Goal: Book appointment/travel/reservation: Book appointment/travel/reservation

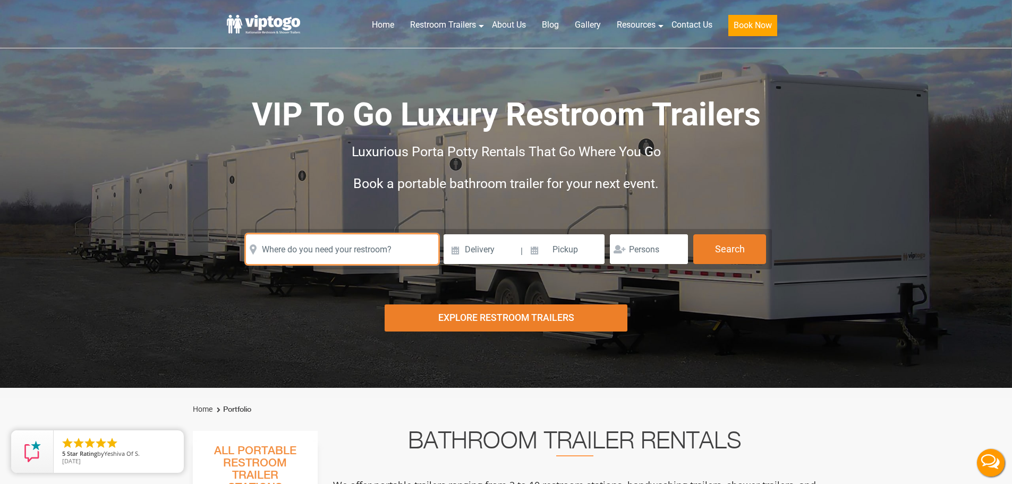
click at [296, 253] on input "text" at bounding box center [342, 249] width 192 height 30
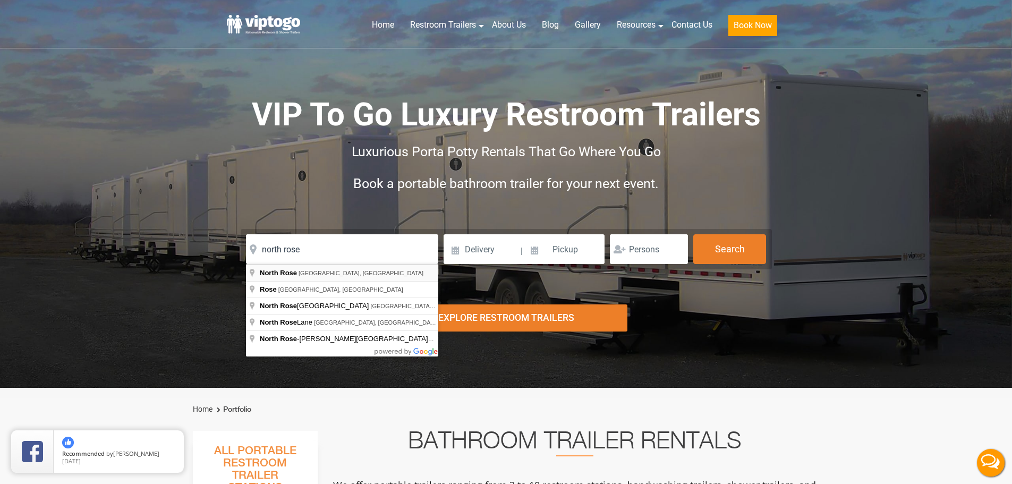
type input "North Rose, NY, USA"
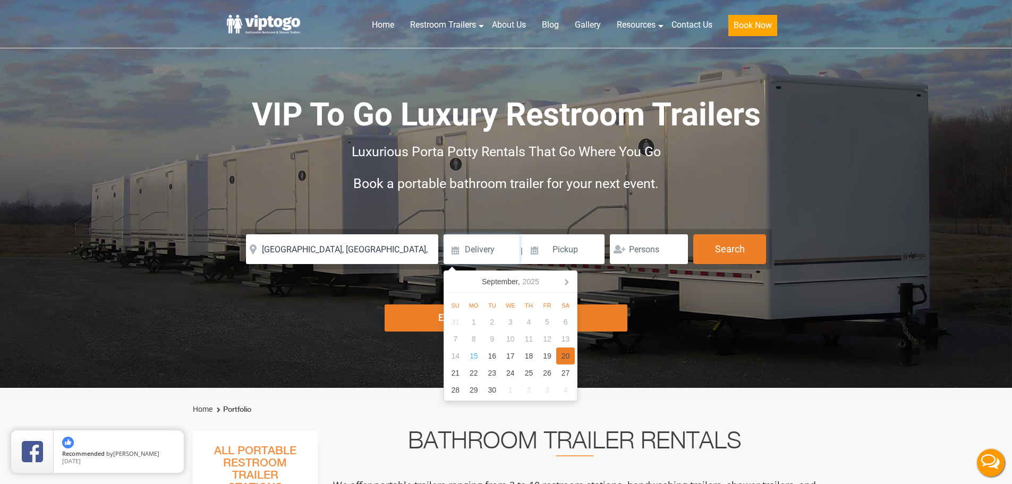
click at [559, 356] on div "20" at bounding box center [565, 355] width 19 height 17
type input "09/20/2025"
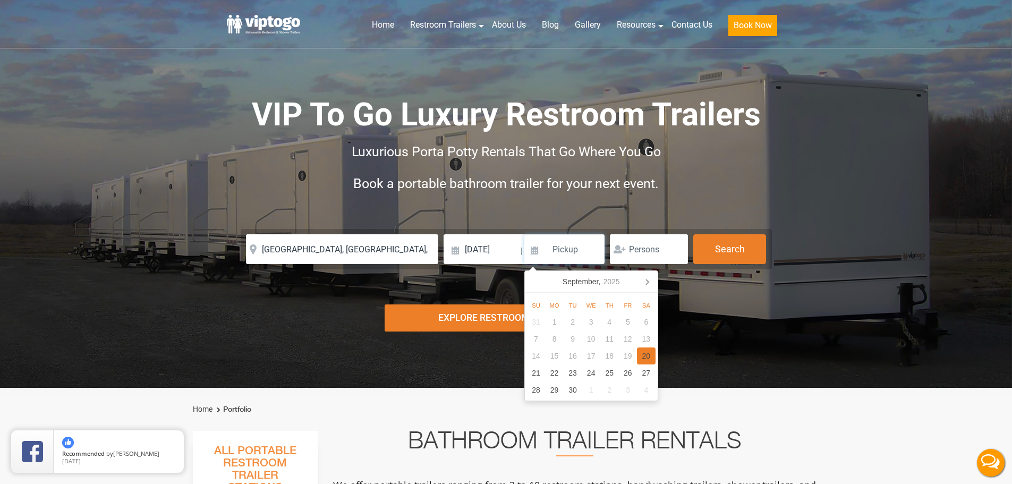
click at [640, 358] on div "20" at bounding box center [646, 355] width 19 height 17
type input "09/20/2025"
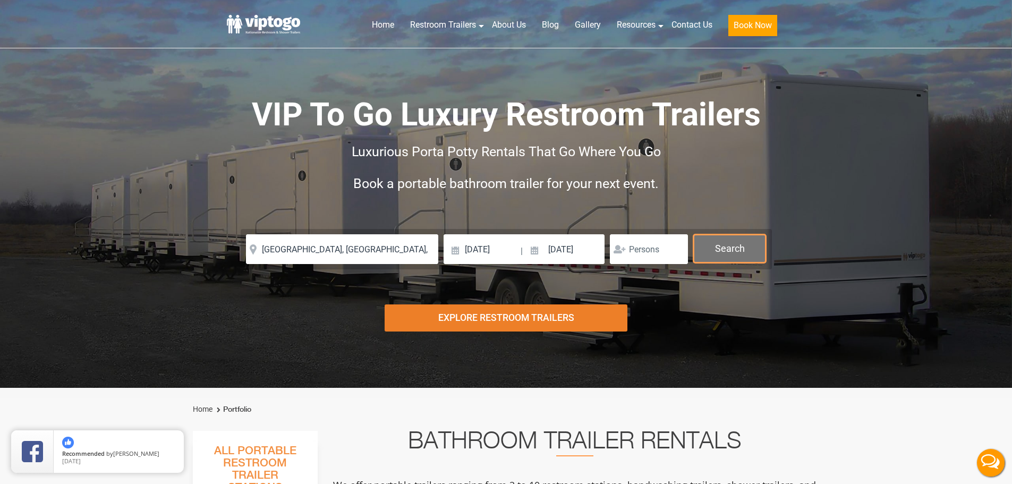
click at [733, 258] on button "Search" at bounding box center [729, 248] width 73 height 29
click at [730, 254] on button "Search" at bounding box center [729, 248] width 73 height 29
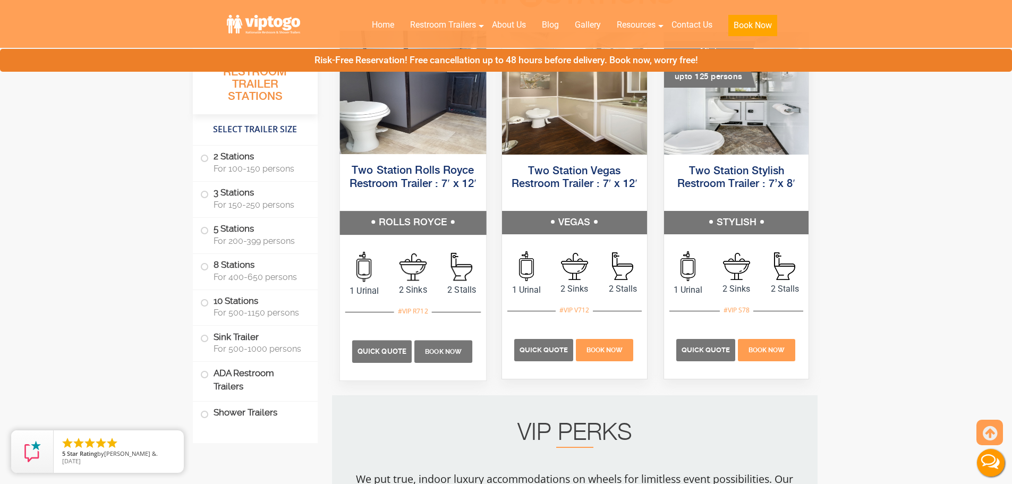
scroll to position [584, 0]
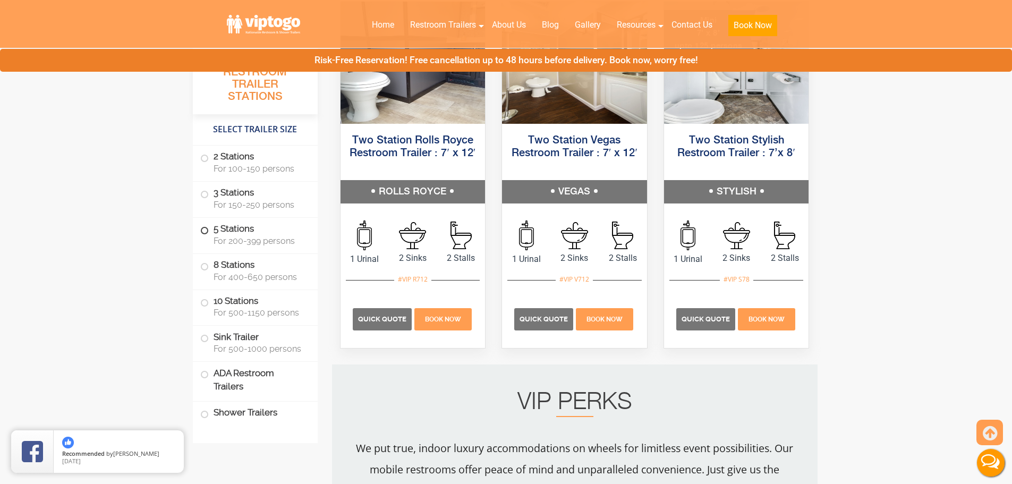
click at [251, 223] on label "5 Stations For 200-399 persons" at bounding box center [255, 234] width 110 height 33
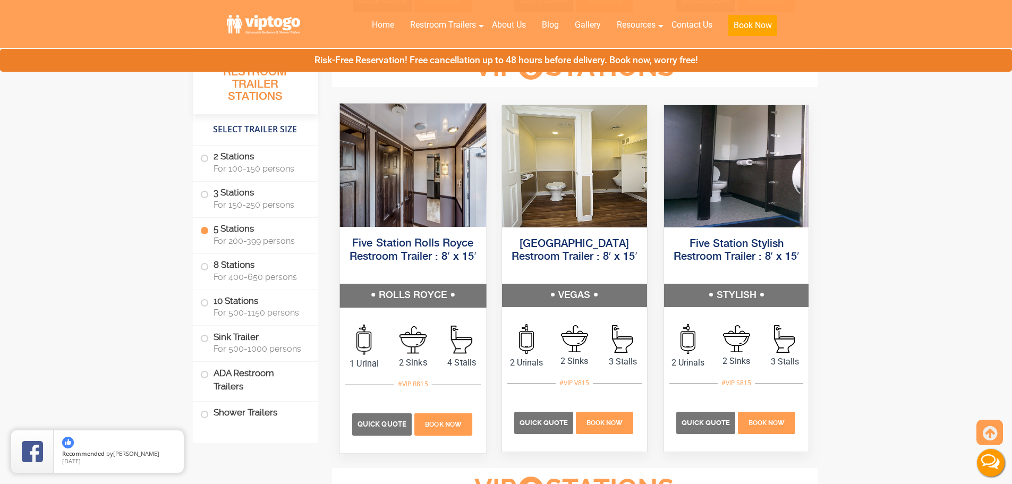
scroll to position [1607, 0]
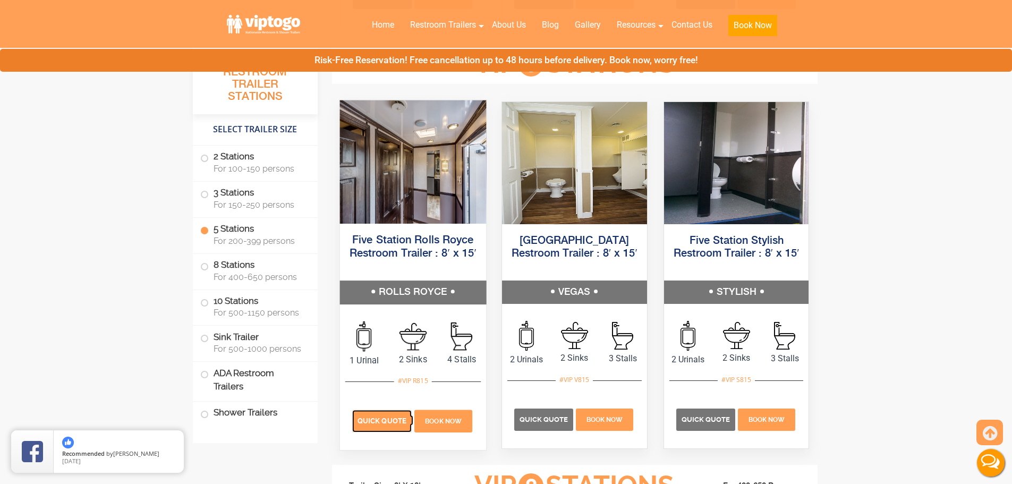
click at [387, 418] on span "Quick Quote" at bounding box center [381, 420] width 49 height 8
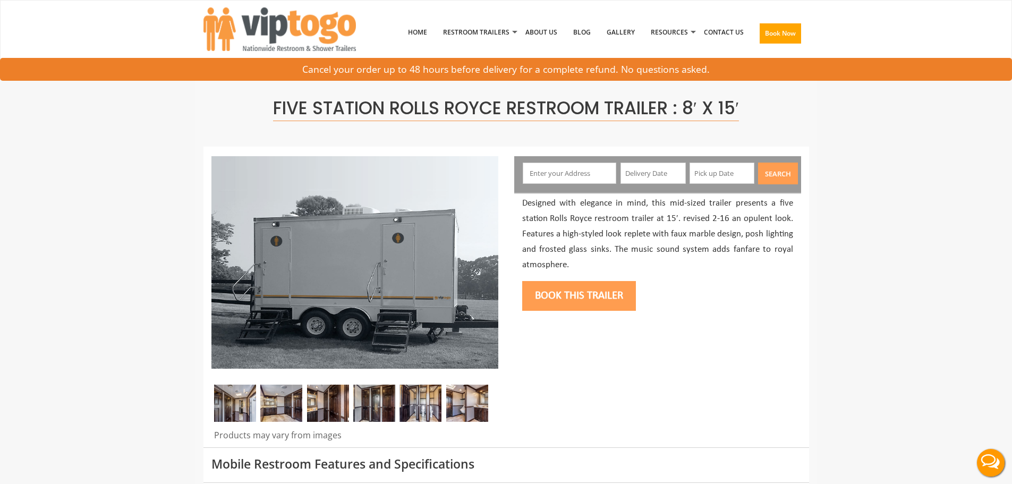
click at [544, 178] on input "text" at bounding box center [569, 172] width 93 height 21
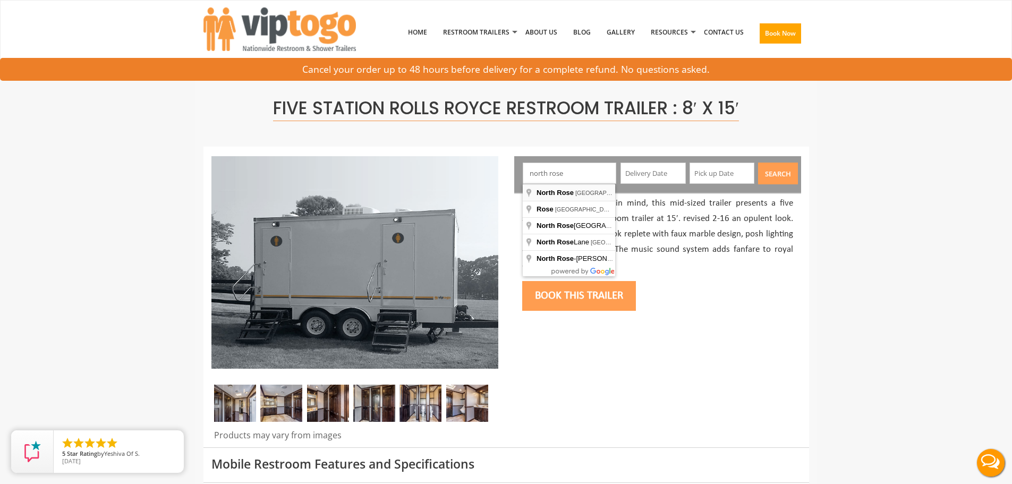
type input "[GEOGRAPHIC_DATA], [GEOGRAPHIC_DATA], [GEOGRAPHIC_DATA]"
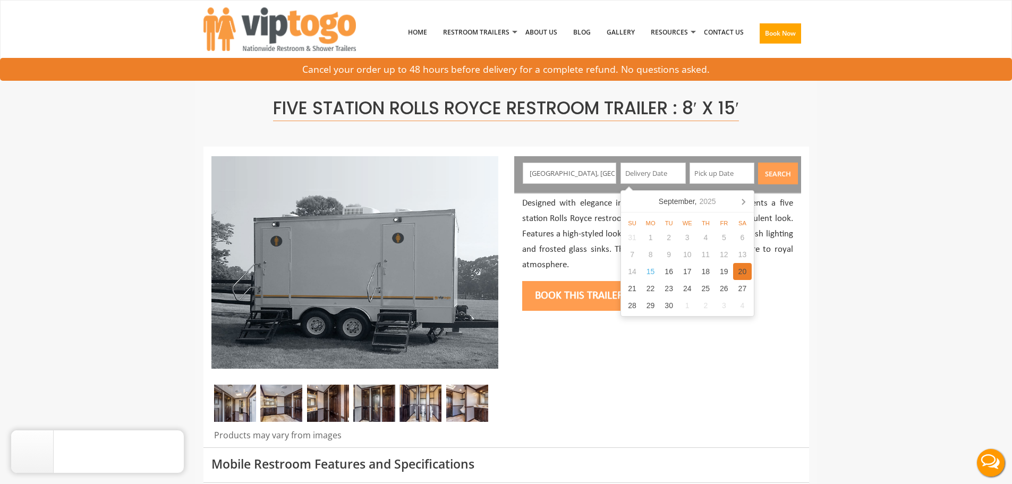
click at [738, 275] on div "20" at bounding box center [742, 271] width 19 height 17
type input "09/20/2025"
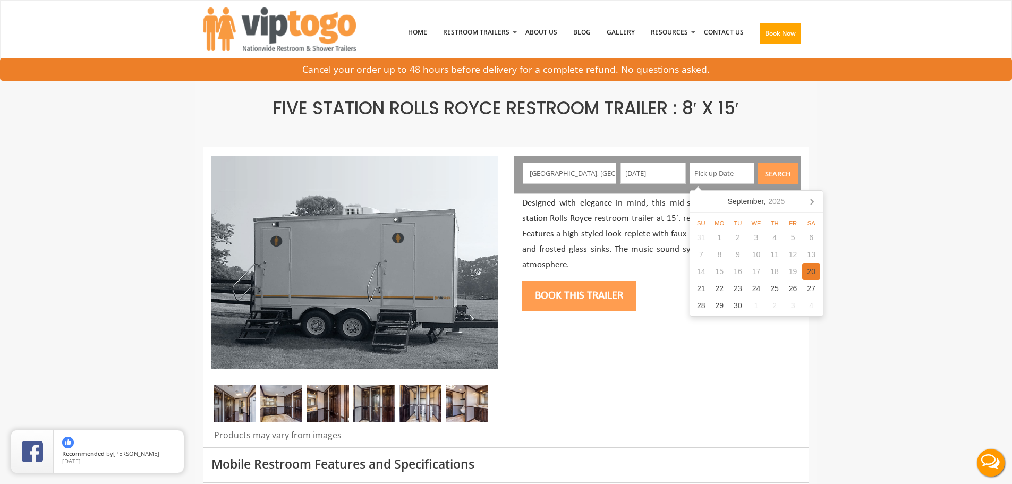
click at [812, 277] on div "20" at bounding box center [811, 271] width 19 height 17
type input "09/20/2025"
click at [776, 176] on button "Search" at bounding box center [778, 173] width 40 height 22
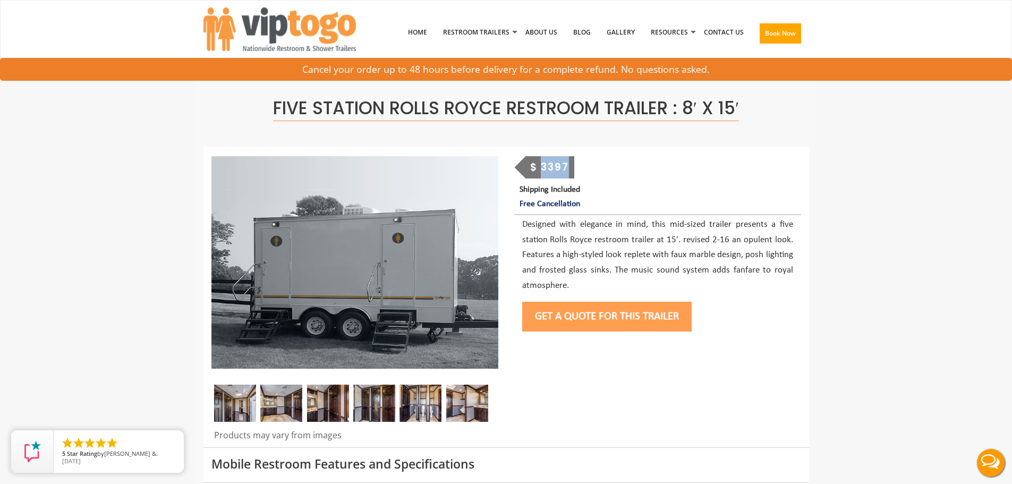
drag, startPoint x: 541, startPoint y: 166, endPoint x: 579, endPoint y: 159, distance: 38.9
click at [615, 159] on div "$ 3397 Shipping Included Free Cancellation" at bounding box center [657, 183] width 287 height 55
copy div "3397"
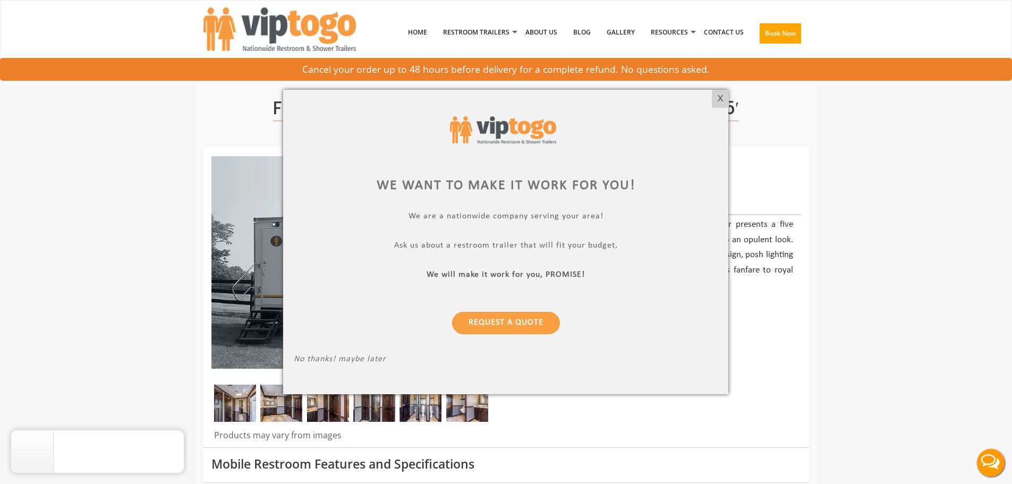
drag, startPoint x: 721, startPoint y: 96, endPoint x: 718, endPoint y: 101, distance: 6.2
click at [721, 96] on div "X" at bounding box center [720, 99] width 16 height 18
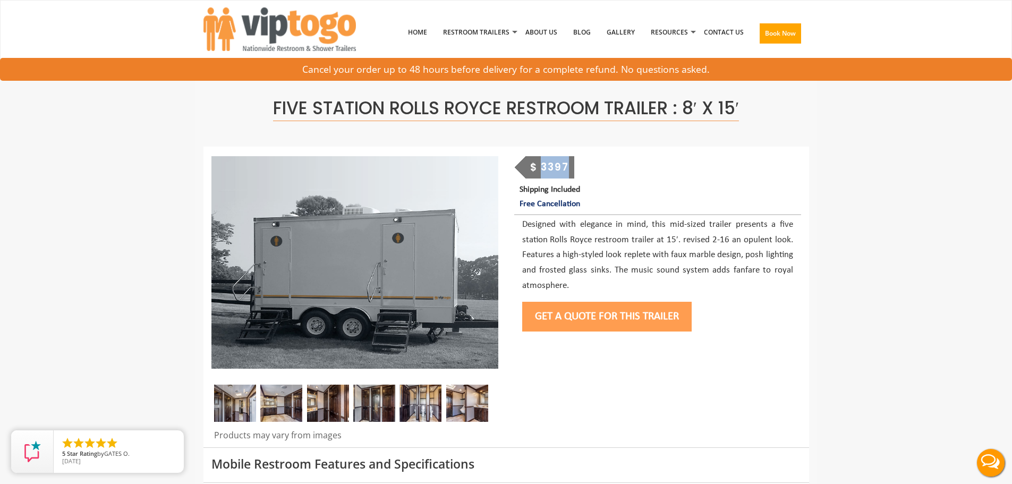
drag, startPoint x: 544, startPoint y: 168, endPoint x: 616, endPoint y: 167, distance: 72.2
click at [616, 167] on div "$ 3397 Shipping Included Free Cancellation" at bounding box center [657, 183] width 287 height 55
copy div "3397"
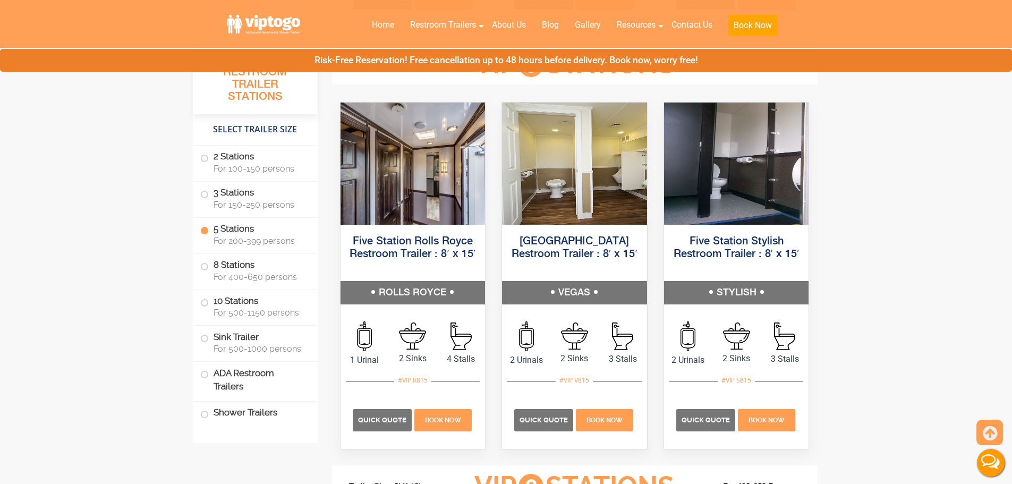
scroll to position [1607, 0]
